Goal: Transaction & Acquisition: Subscribe to service/newsletter

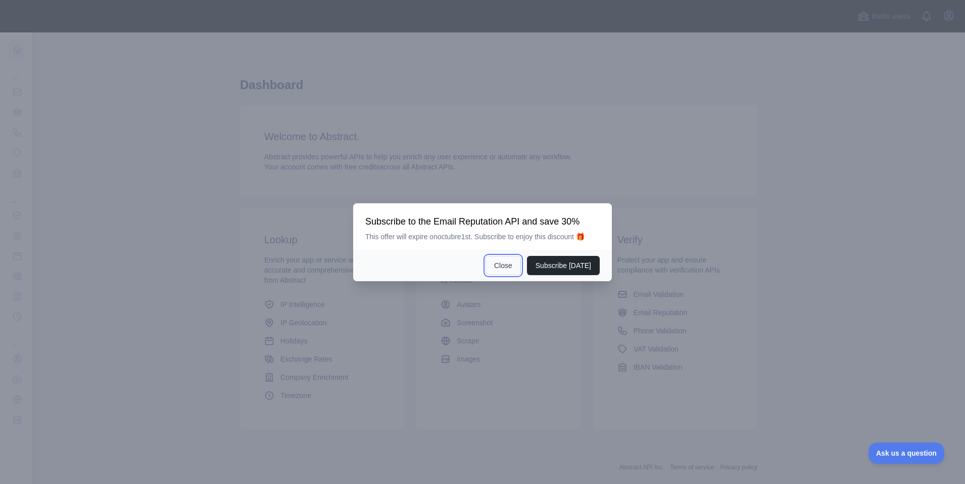
click at [504, 267] on button "Close" at bounding box center [503, 265] width 35 height 19
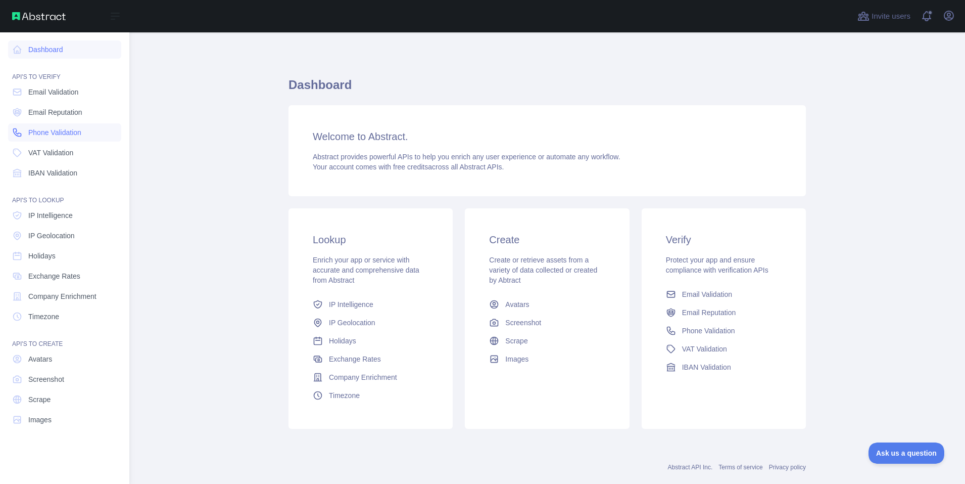
click at [76, 130] on span "Phone Validation" at bounding box center [54, 132] width 53 height 10
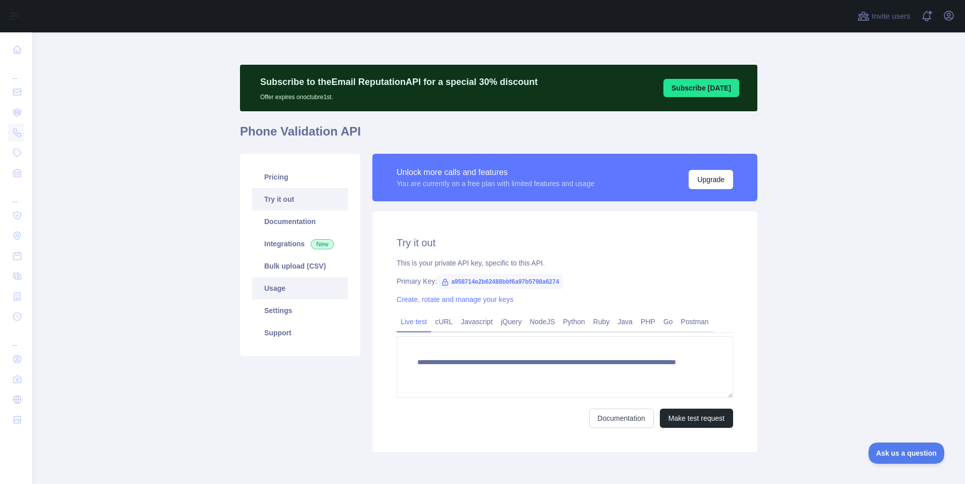
click at [298, 290] on link "Usage" at bounding box center [300, 288] width 96 height 22
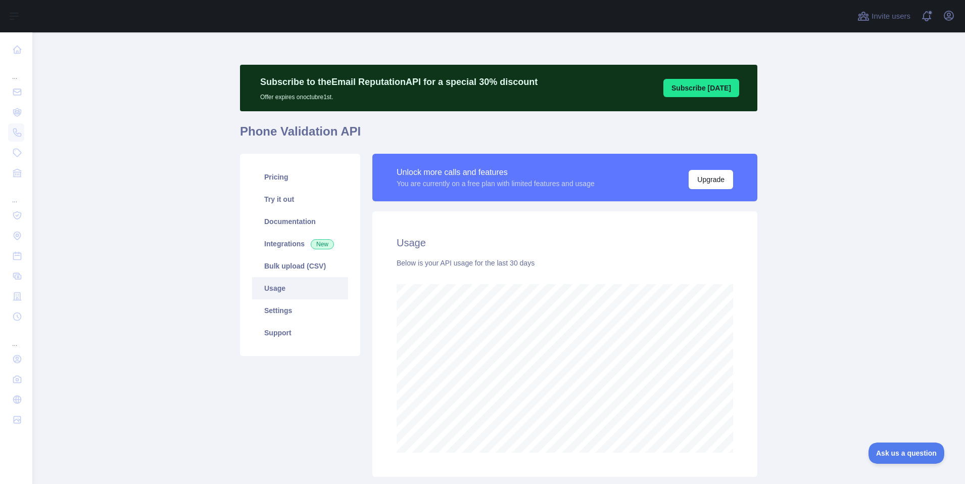
scroll to position [451, 933]
click at [726, 177] on button "Upgrade" at bounding box center [711, 179] width 44 height 19
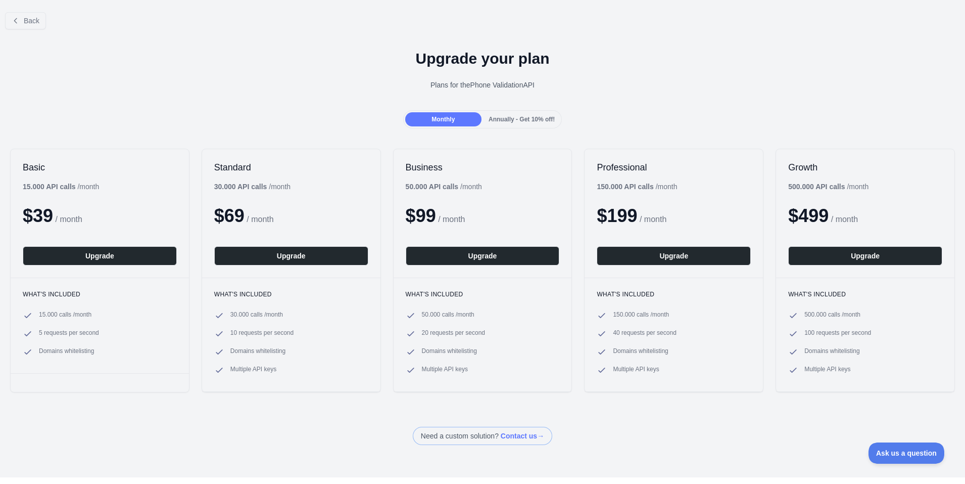
click at [454, 122] on div "Monthly" at bounding box center [443, 119] width 76 height 14
click at [619, 190] on b "150.000 API calls" at bounding box center [625, 186] width 57 height 8
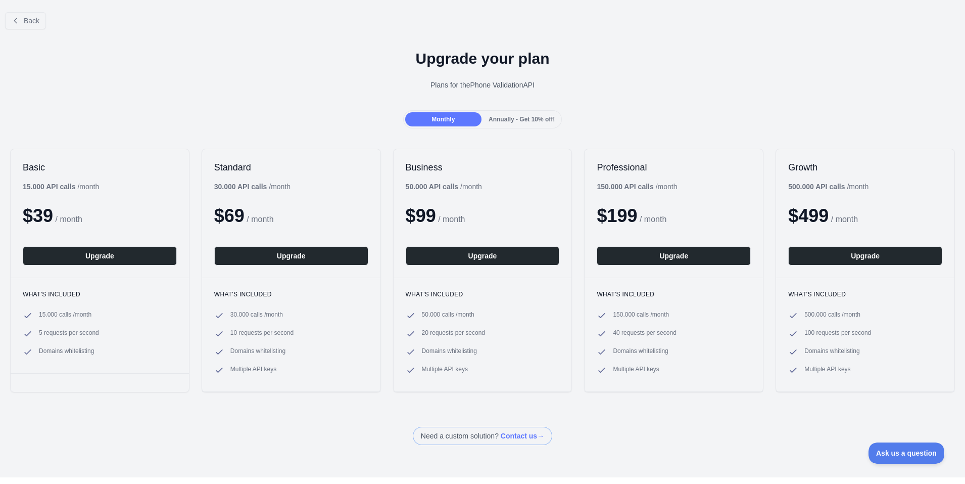
click at [619, 190] on b "150.000 API calls" at bounding box center [625, 186] width 57 height 8
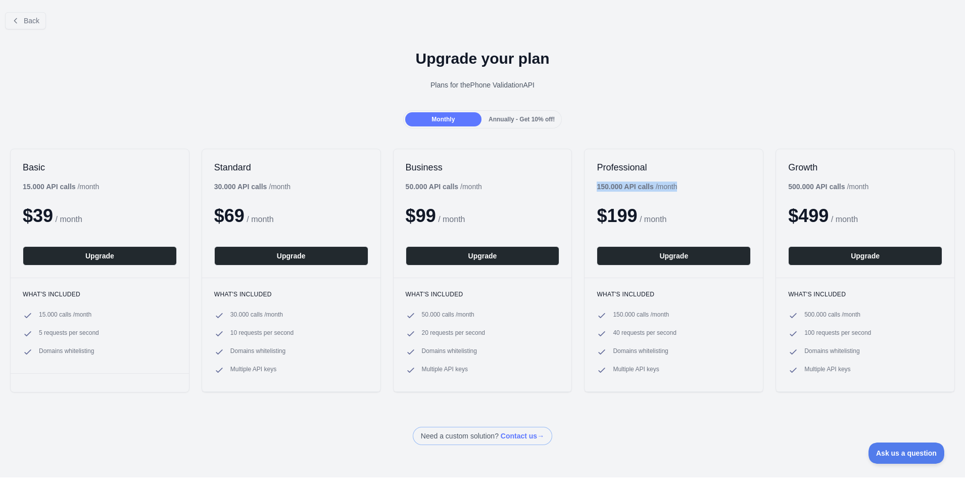
click at [619, 190] on b "150.000 API calls" at bounding box center [625, 186] width 57 height 8
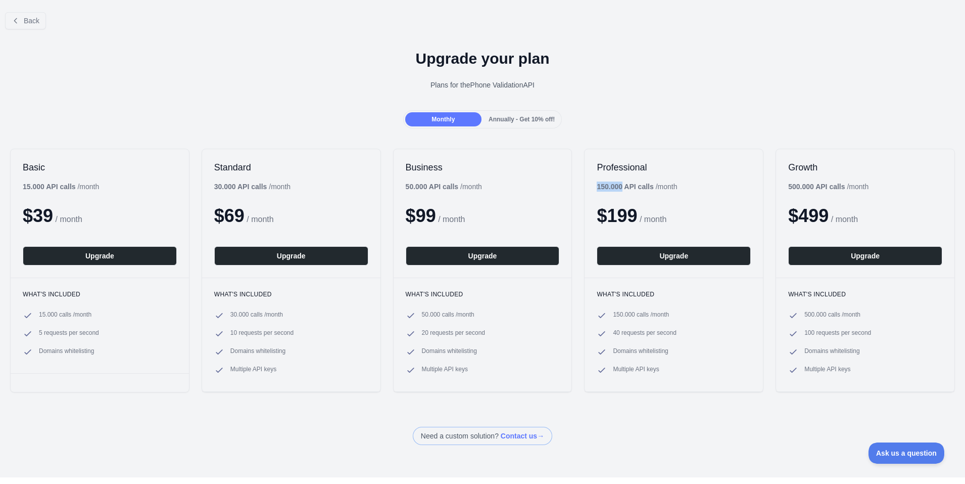
click at [643, 184] on b "150.000 API calls" at bounding box center [625, 186] width 57 height 8
click at [617, 187] on b "150.000 API calls" at bounding box center [625, 186] width 57 height 8
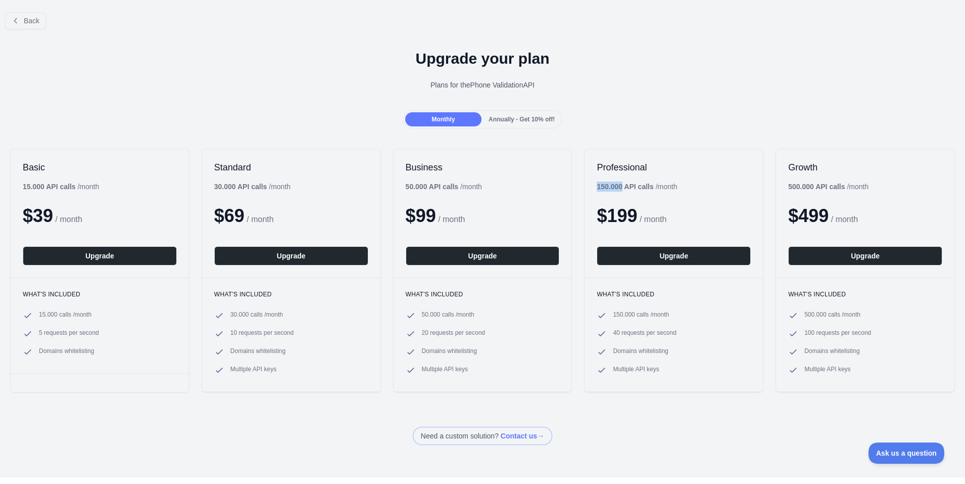
click at [617, 187] on b "150.000 API calls" at bounding box center [625, 186] width 57 height 8
click at [634, 184] on b "150.000 API calls" at bounding box center [625, 186] width 57 height 8
click at [616, 187] on b "150.000 API calls" at bounding box center [625, 186] width 57 height 8
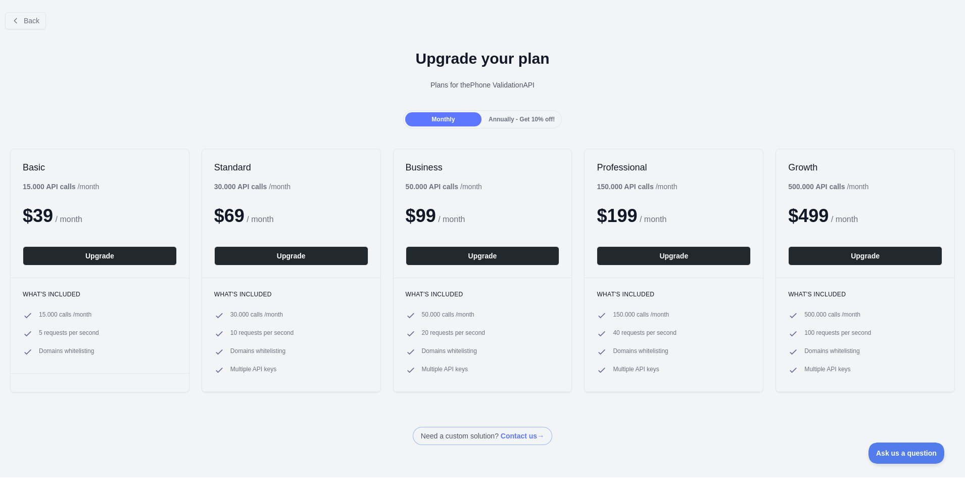
click at [620, 188] on b "150.000 API calls" at bounding box center [625, 186] width 57 height 8
click at [609, 199] on div "Professional 150.000 API calls / month $ 199 / month Upgrade" at bounding box center [674, 213] width 178 height 128
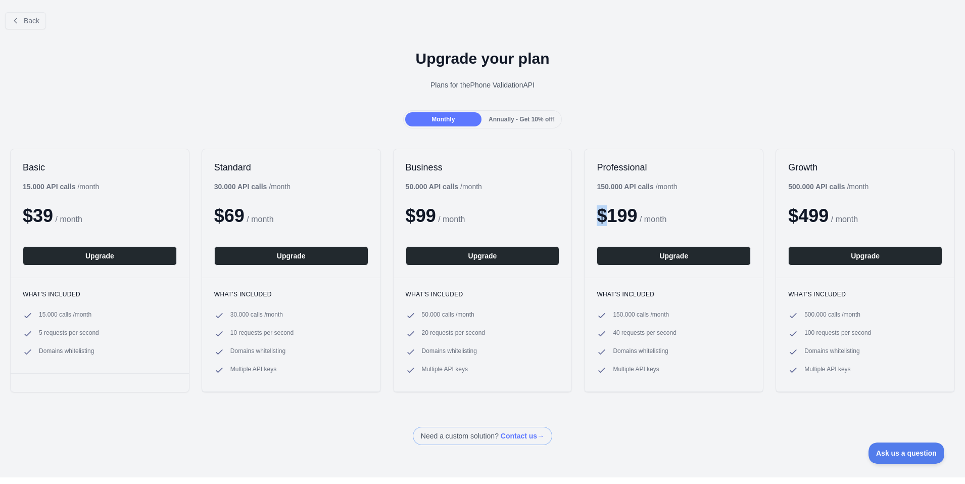
click at [609, 199] on div "Professional 150.000 API calls / month $ 199 / month Upgrade" at bounding box center [674, 213] width 178 height 128
click at [604, 212] on span "$ 199" at bounding box center [617, 215] width 40 height 21
